Goal: Information Seeking & Learning: Learn about a topic

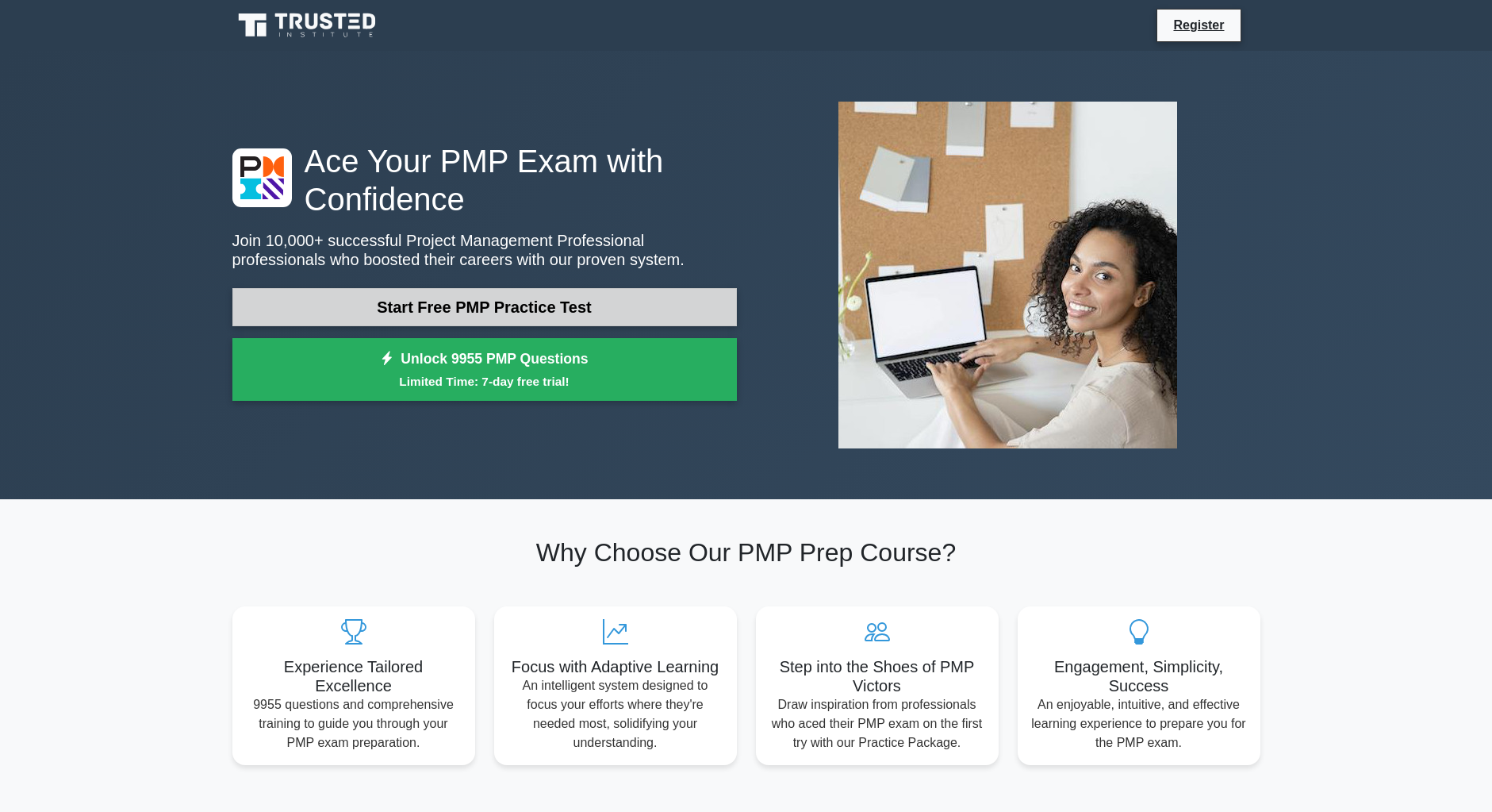
click at [483, 301] on link "Start Free PMP Practice Test" at bounding box center [485, 307] width 504 height 38
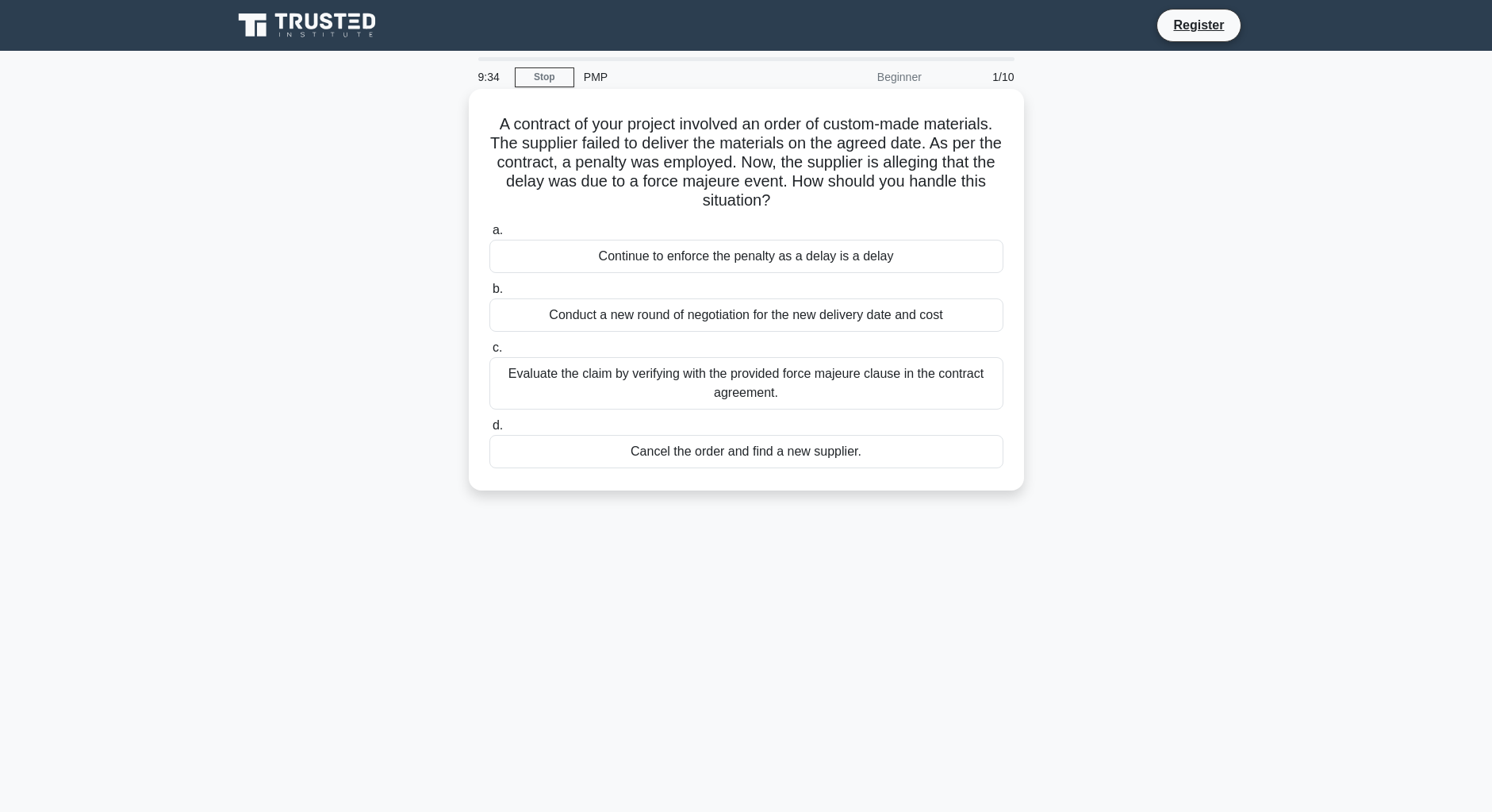
click at [683, 375] on div "Evaluate the claim by verifying with the provided force majeure clause in the c…" at bounding box center [747, 383] width 514 height 52
click at [490, 353] on input "c. Evaluate the claim by verifying with the provided force majeure clause in th…" at bounding box center [490, 347] width 0 height 11
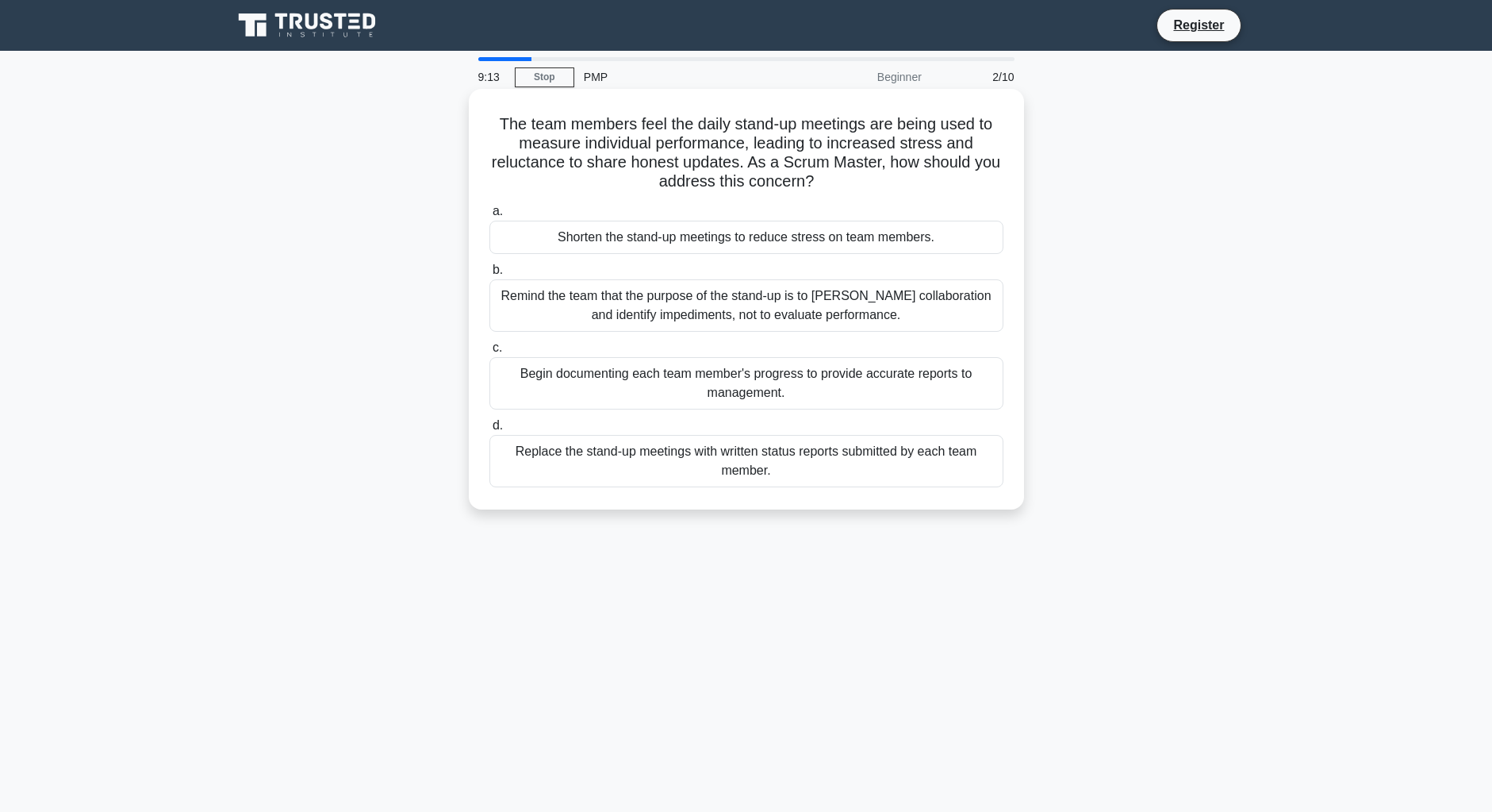
click at [663, 302] on div "Remind the team that the purpose of the stand-up is to [PERSON_NAME] collaborat…" at bounding box center [747, 306] width 514 height 52
click at [490, 276] on input "b. Remind the team that the purpose of the stand-up is to [PERSON_NAME] collabo…" at bounding box center [490, 270] width 0 height 11
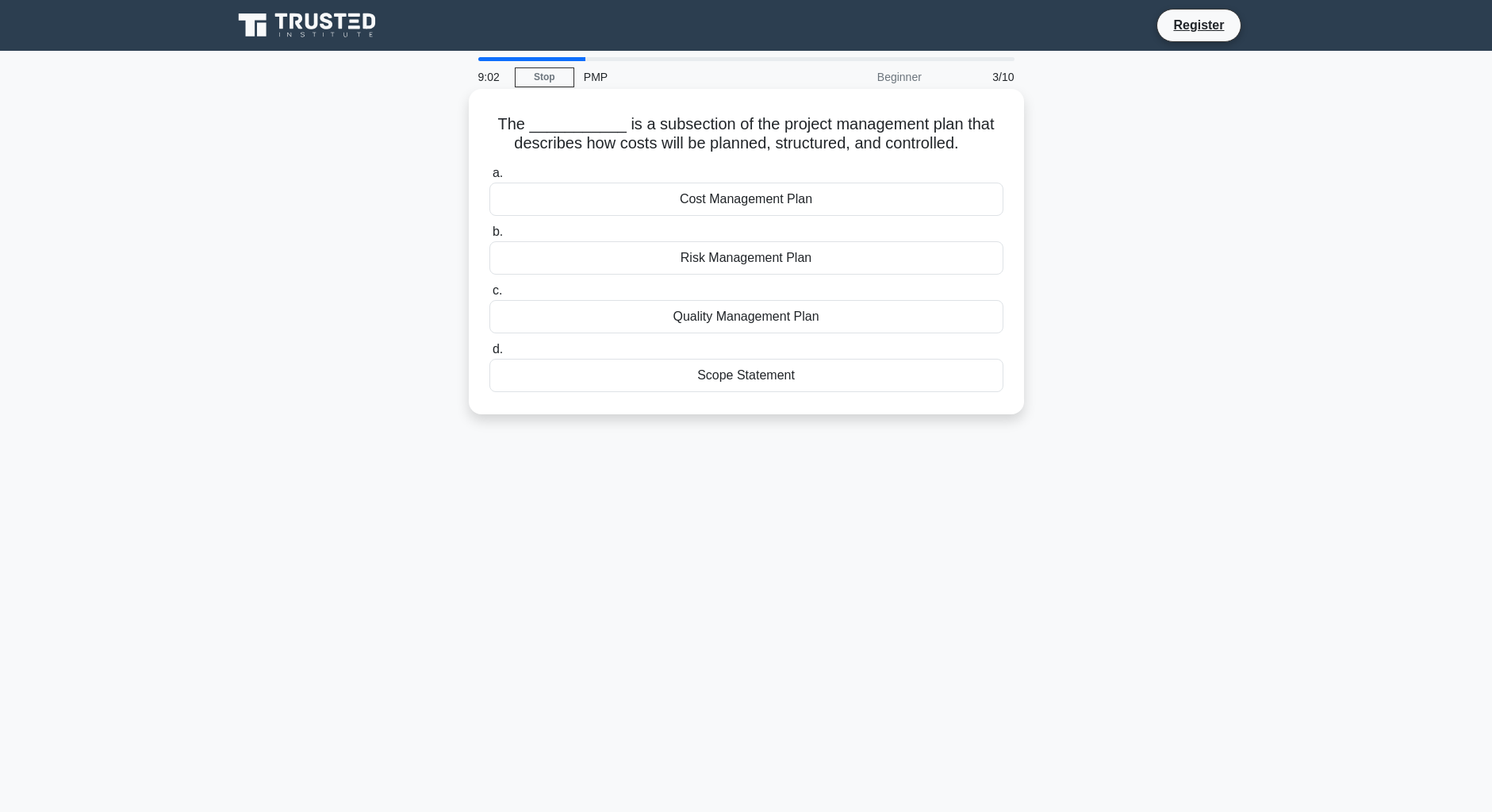
click at [741, 202] on div "Cost Management Plan" at bounding box center [747, 199] width 514 height 33
click at [490, 179] on input "a. Cost Management Plan" at bounding box center [490, 173] width 0 height 11
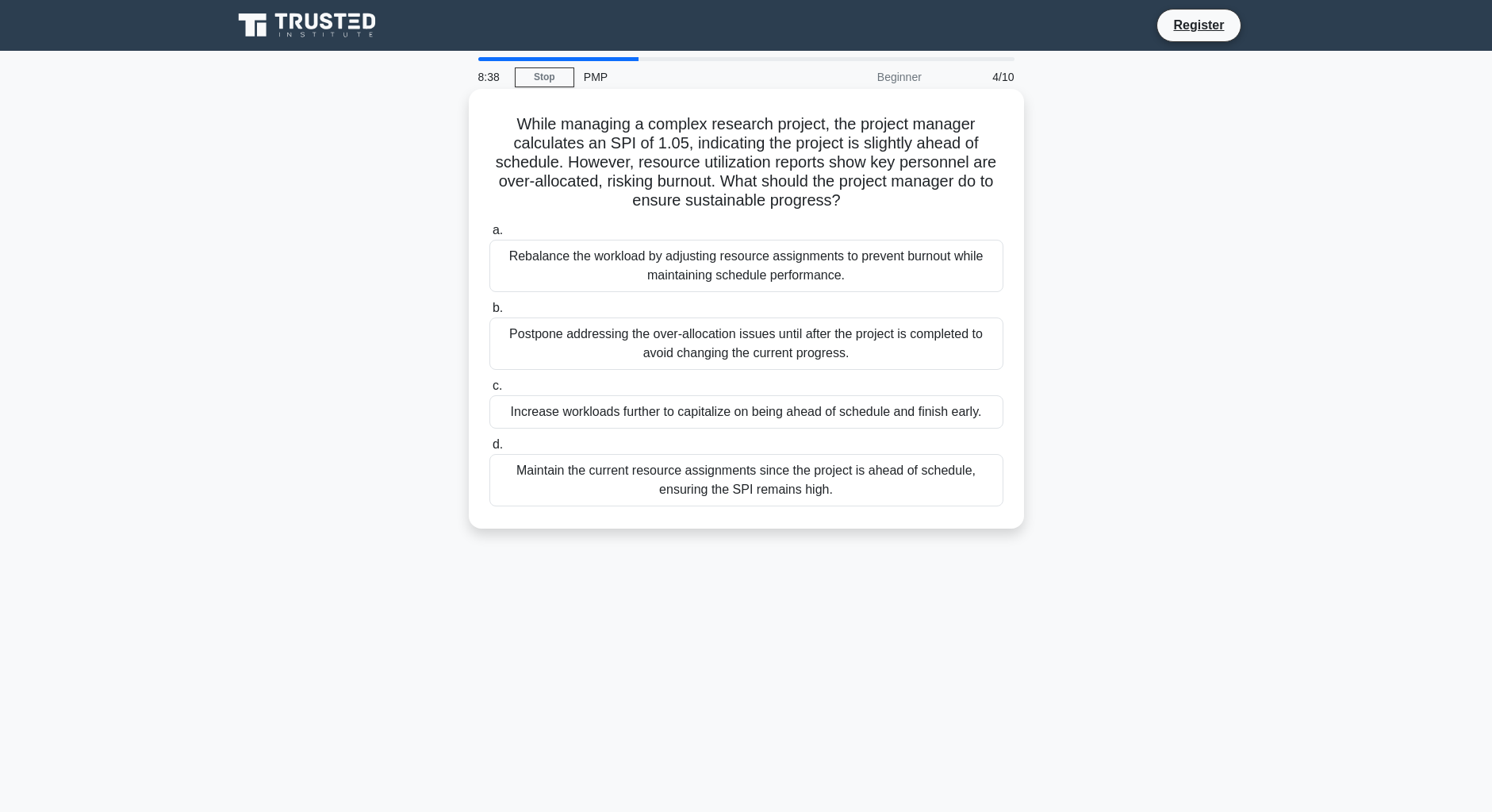
click at [727, 280] on div "Rebalance the workload by adjusting resource assignments to prevent burnout whi…" at bounding box center [747, 266] width 514 height 52
click at [490, 236] on input "a. Rebalance the workload by adjusting resource assignments to prevent burnout …" at bounding box center [490, 230] width 0 height 11
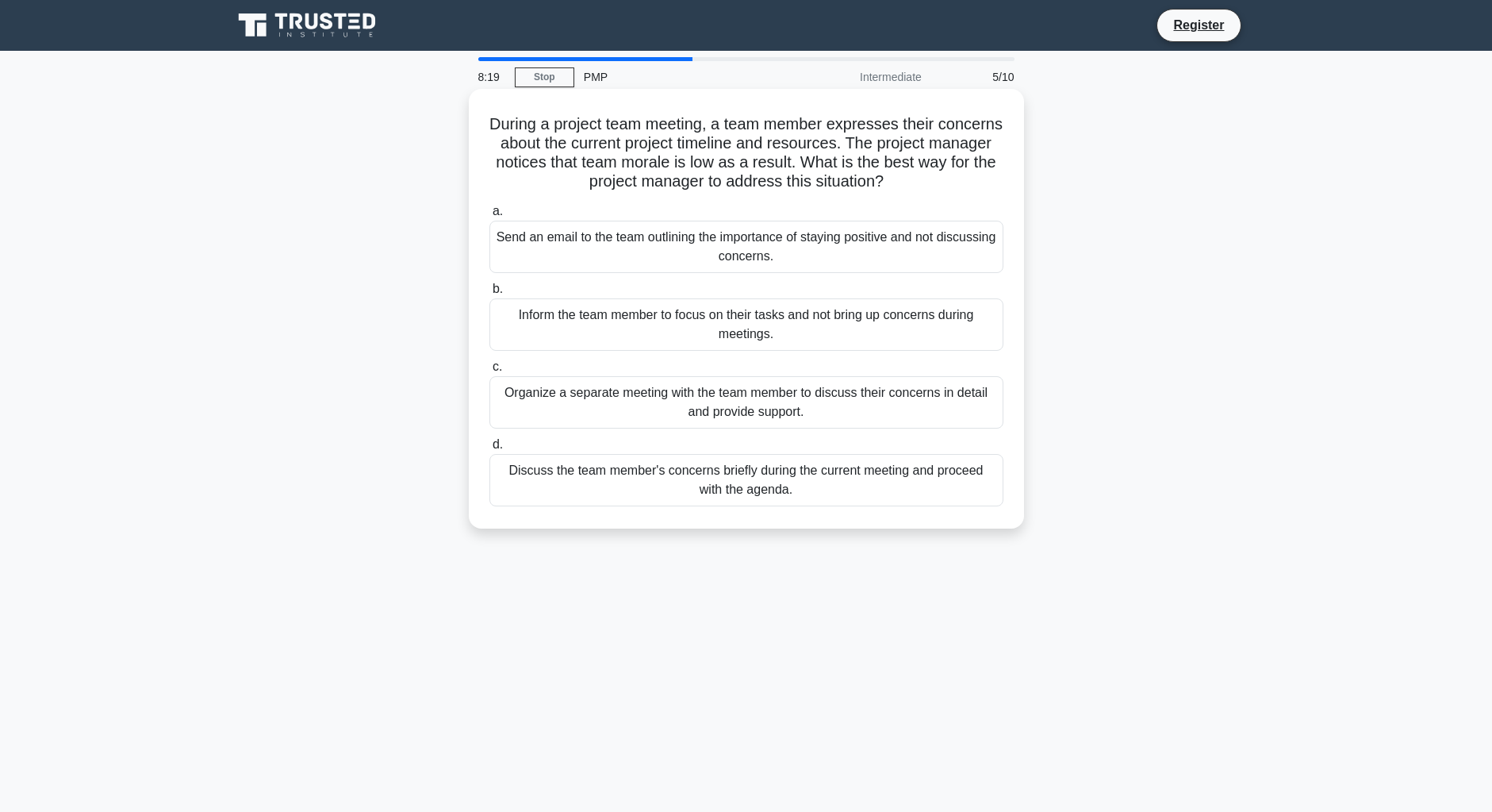
click at [694, 401] on div "Organize a separate meeting with the team member to discuss their concerns in d…" at bounding box center [747, 403] width 514 height 52
click at [490, 373] on input "c. Organize a separate meeting with the team member to discuss their concerns i…" at bounding box center [490, 367] width 0 height 11
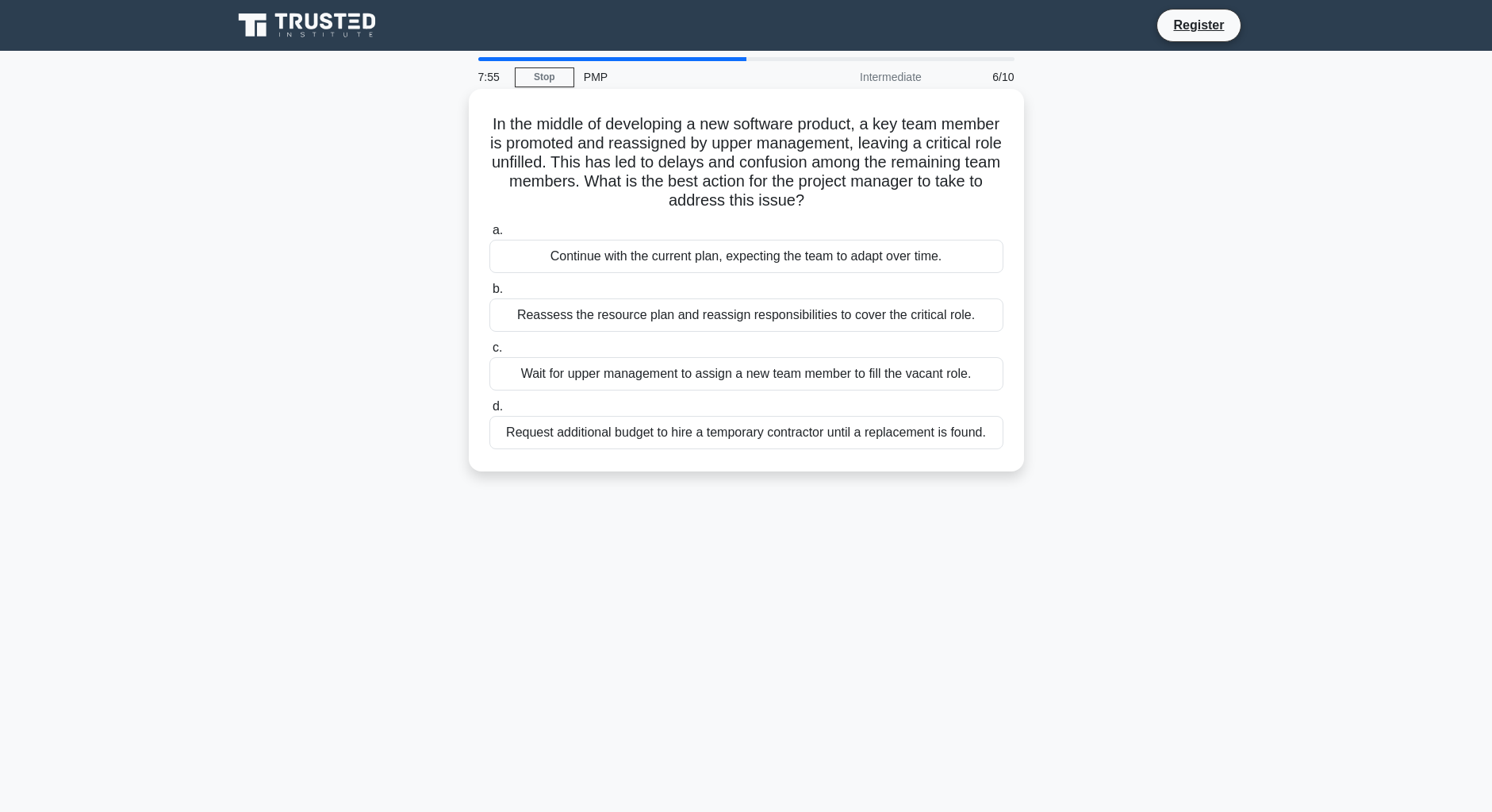
click at [607, 313] on div "Reassess the resource plan and reassign responsibilities to cover the critical …" at bounding box center [747, 314] width 514 height 33
click at [490, 294] on input "b. Reassess the resource plan and reassign responsibilities to cover the critic…" at bounding box center [490, 289] width 0 height 11
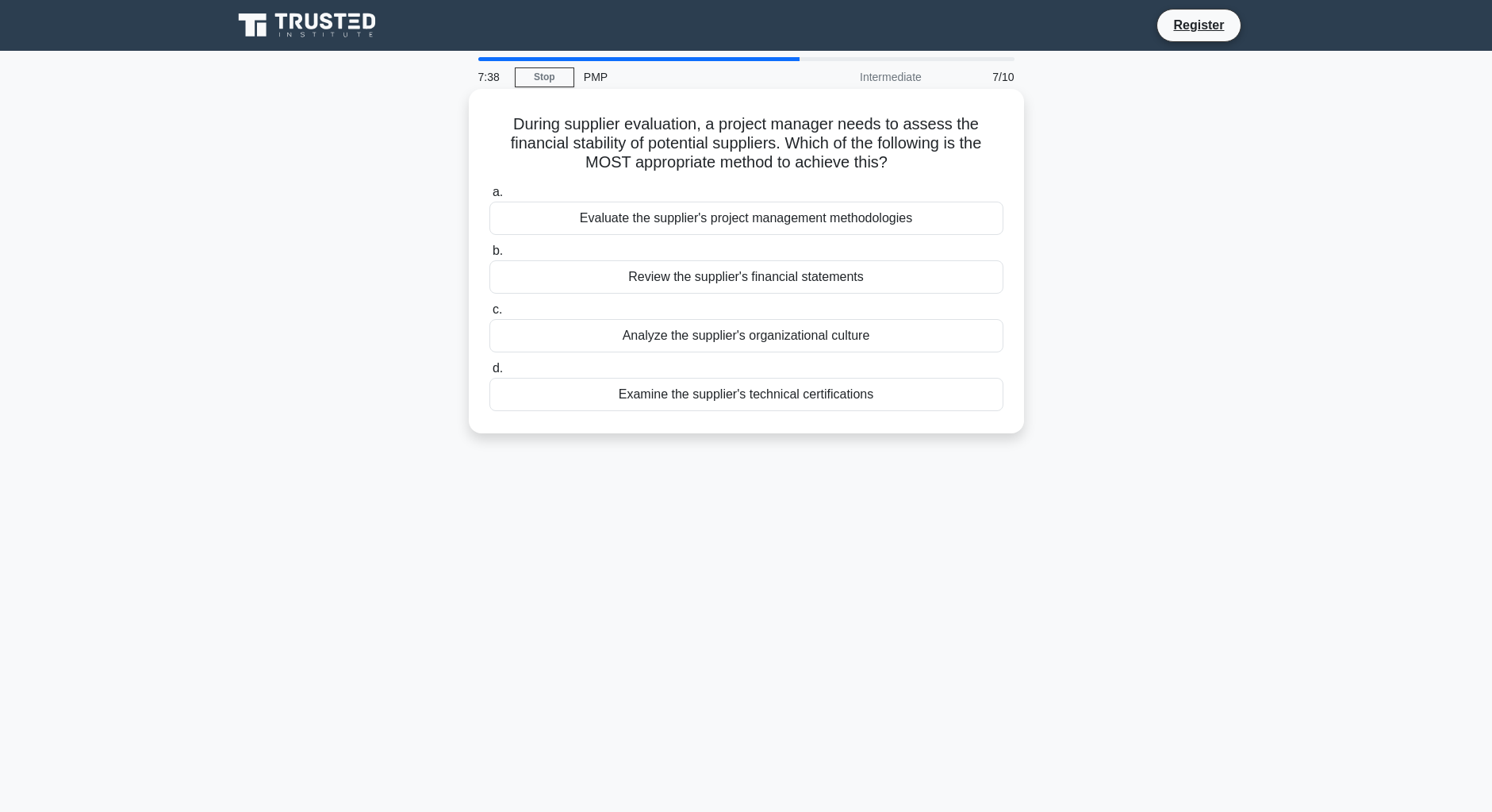
click at [690, 279] on div "Review the supplier's financial statements" at bounding box center [747, 276] width 514 height 33
click at [490, 256] on input "b. Review the supplier's financial statements" at bounding box center [490, 251] width 0 height 11
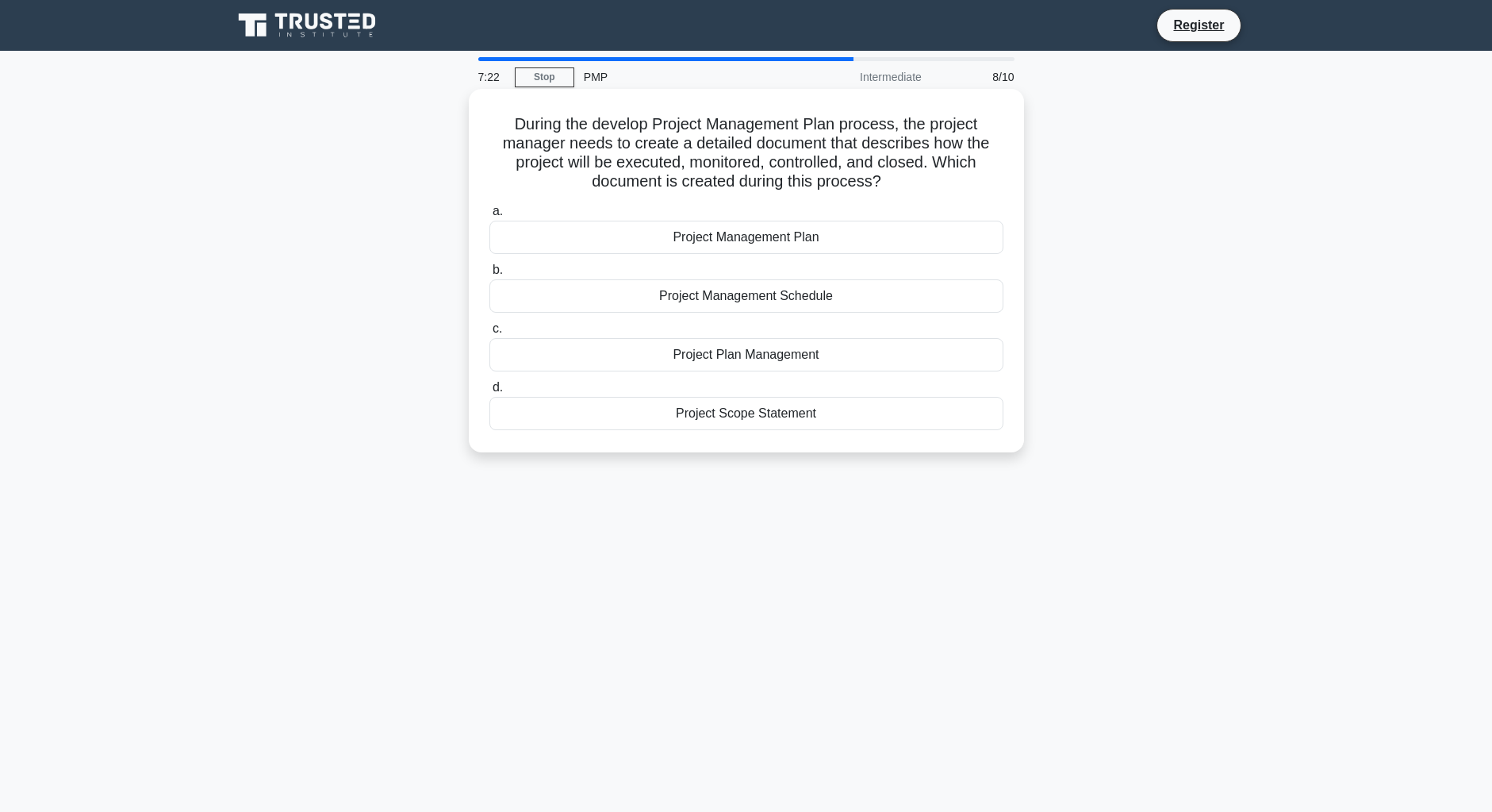
click at [742, 238] on div "Project Management Plan" at bounding box center [747, 237] width 514 height 33
click at [490, 216] on input "a. Project Management Plan" at bounding box center [490, 211] width 0 height 11
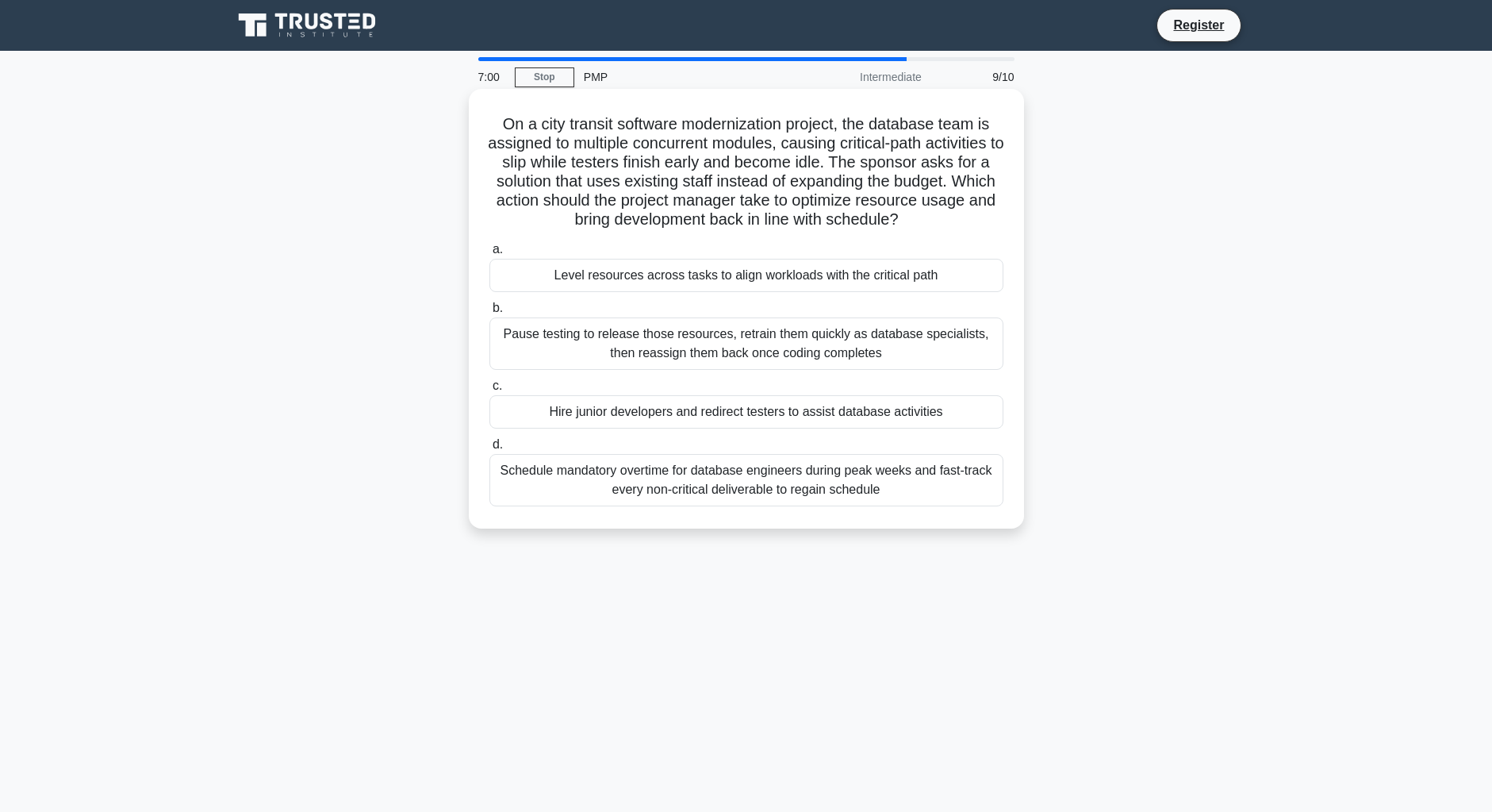
click at [663, 286] on div "Level resources across tasks to align workloads with the critical path" at bounding box center [747, 276] width 514 height 33
click at [490, 254] on input "a. Level resources across tasks to align workloads with the critical path" at bounding box center [490, 249] width 0 height 11
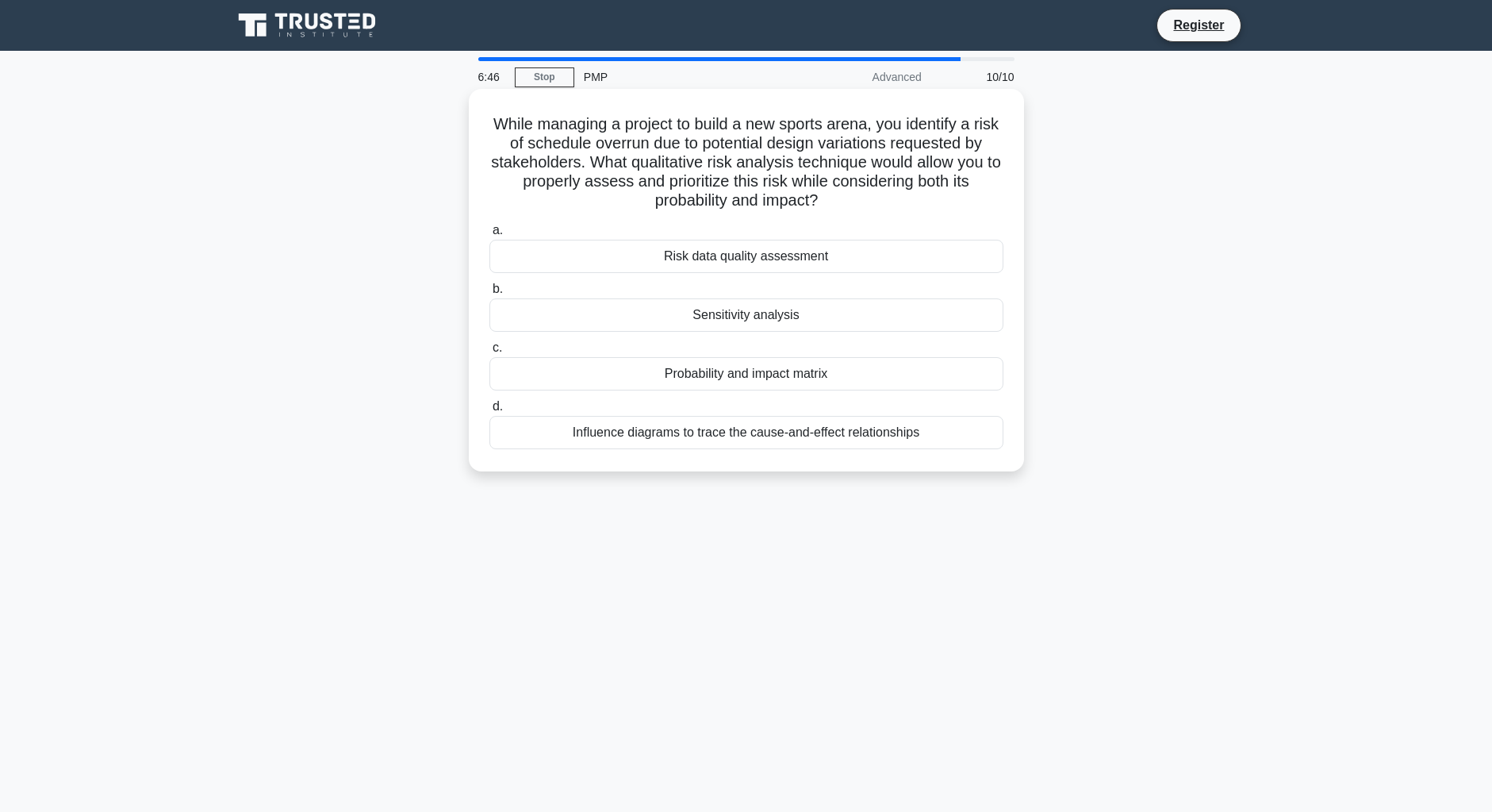
click at [692, 374] on div "Probability and impact matrix" at bounding box center [747, 374] width 514 height 33
click at [490, 353] on input "c. Probability and impact matrix" at bounding box center [490, 347] width 0 height 11
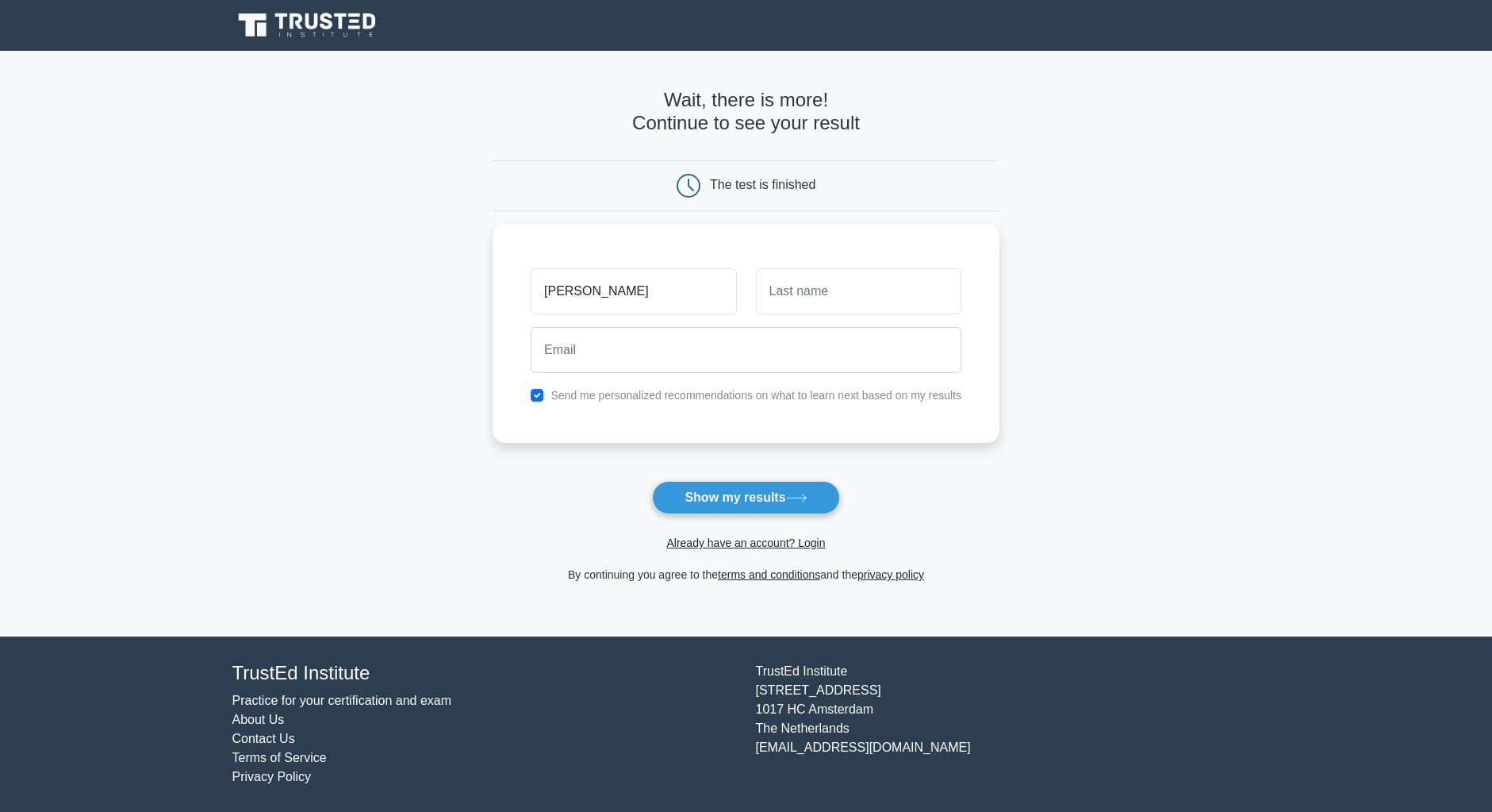
type input "Peter"
type input "Bajan"
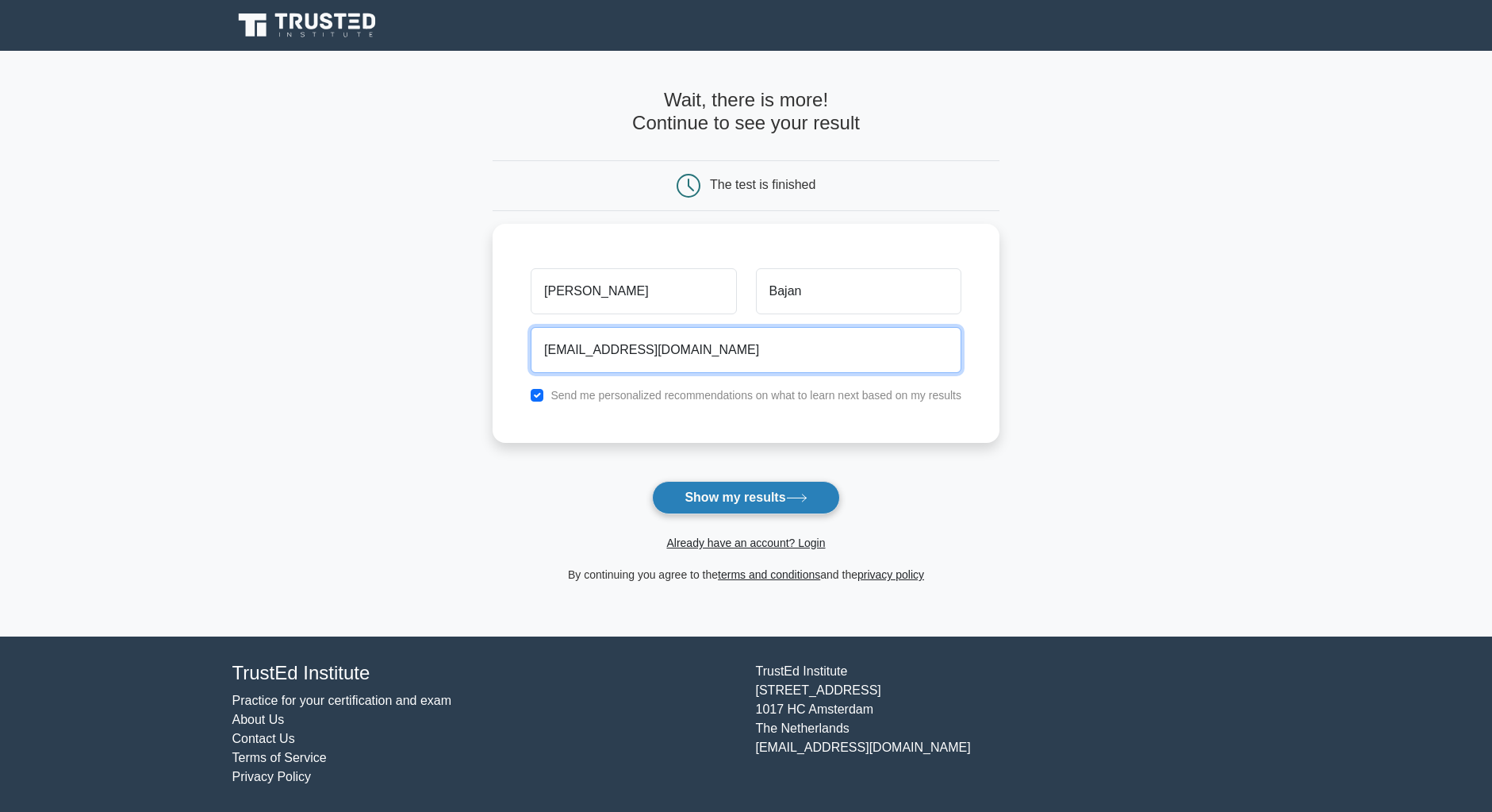
type input "bajanp@t-online.hu"
click at [749, 503] on button "Show my results" at bounding box center [745, 498] width 187 height 33
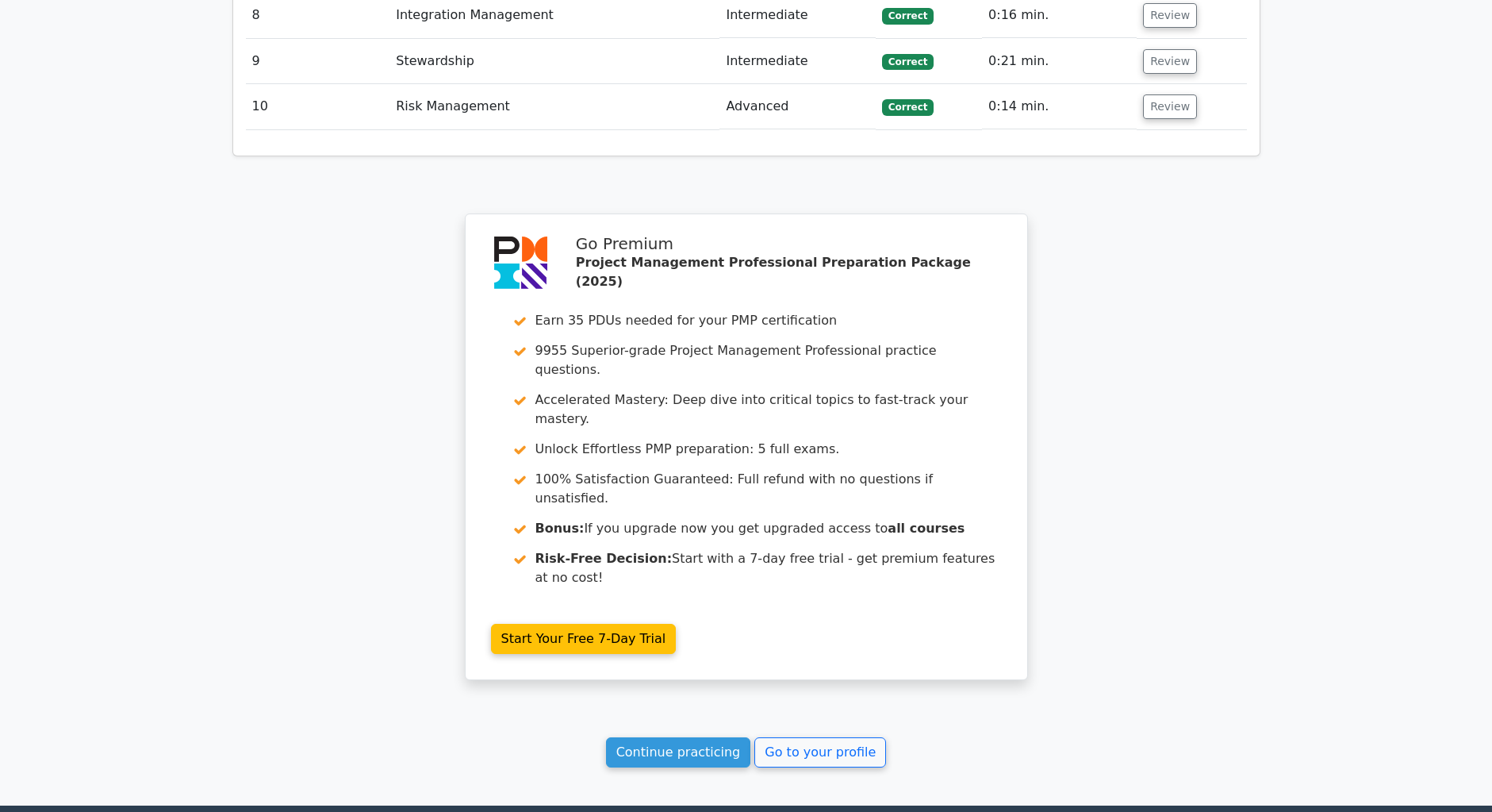
scroll to position [2722, 0]
